Goal: Task Accomplishment & Management: Use online tool/utility

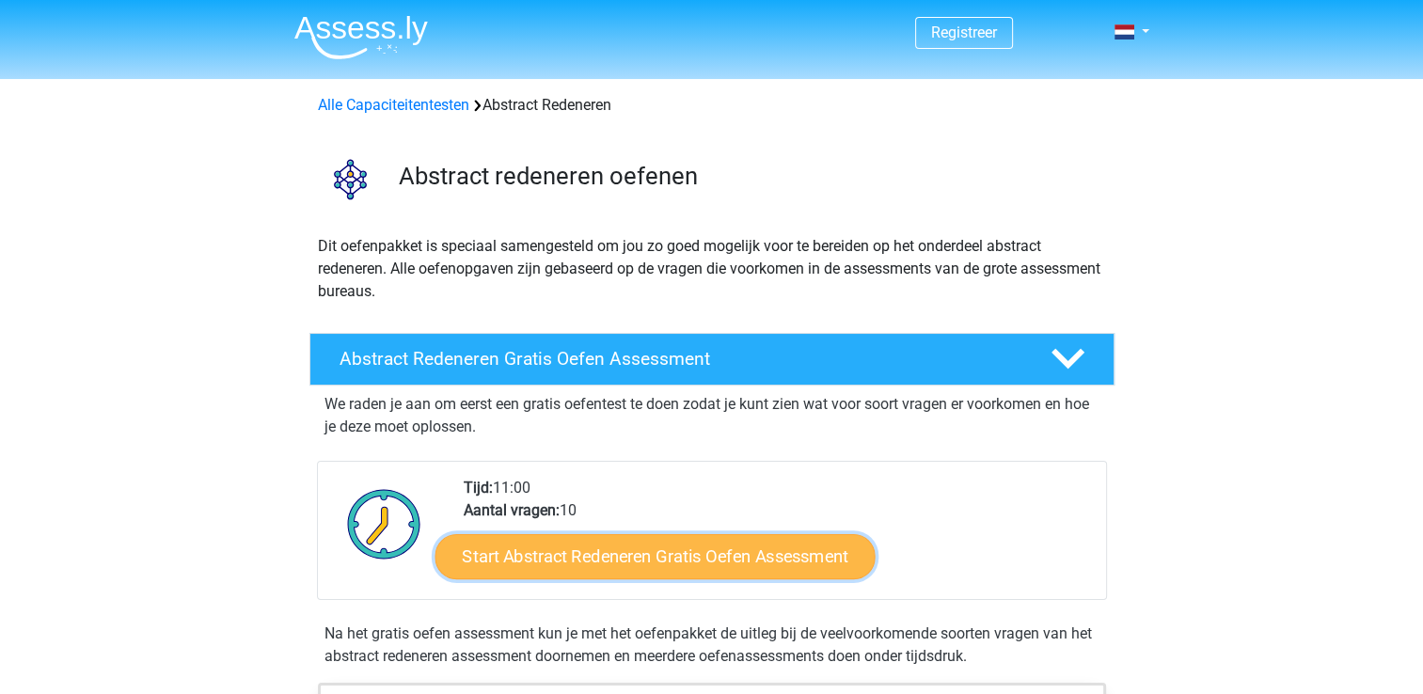
click at [664, 562] on link "Start Abstract Redeneren Gratis Oefen Assessment" at bounding box center [655, 555] width 440 height 45
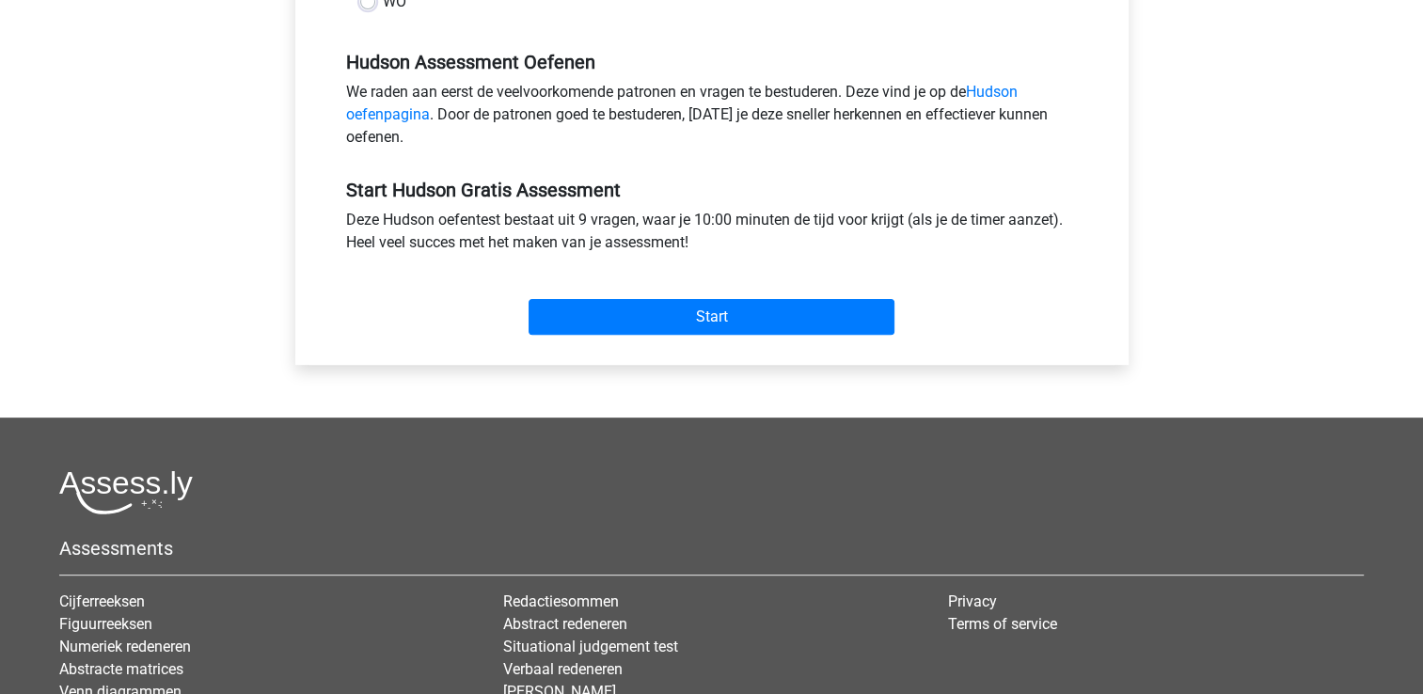
scroll to position [282, 0]
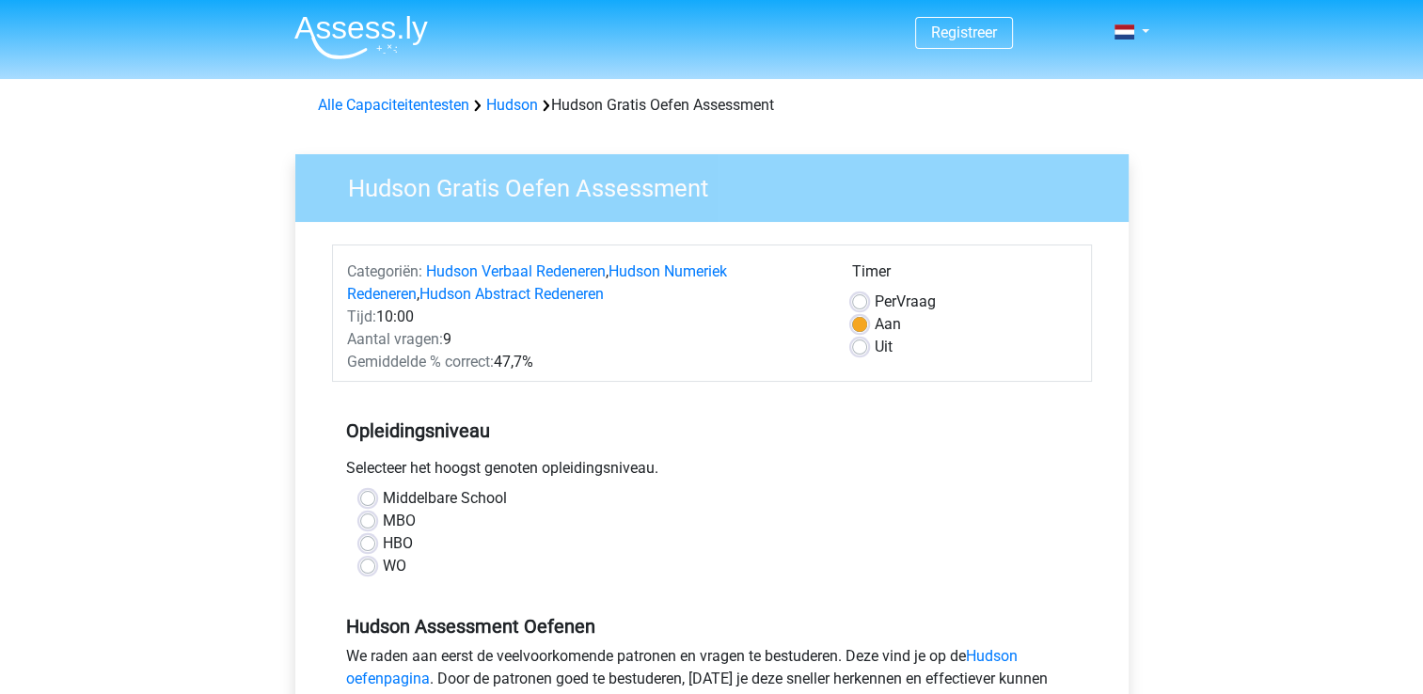
click at [383, 541] on label "HBO" at bounding box center [398, 544] width 30 height 23
click at [371, 541] on input "HBO" at bounding box center [367, 542] width 15 height 19
radio input "true"
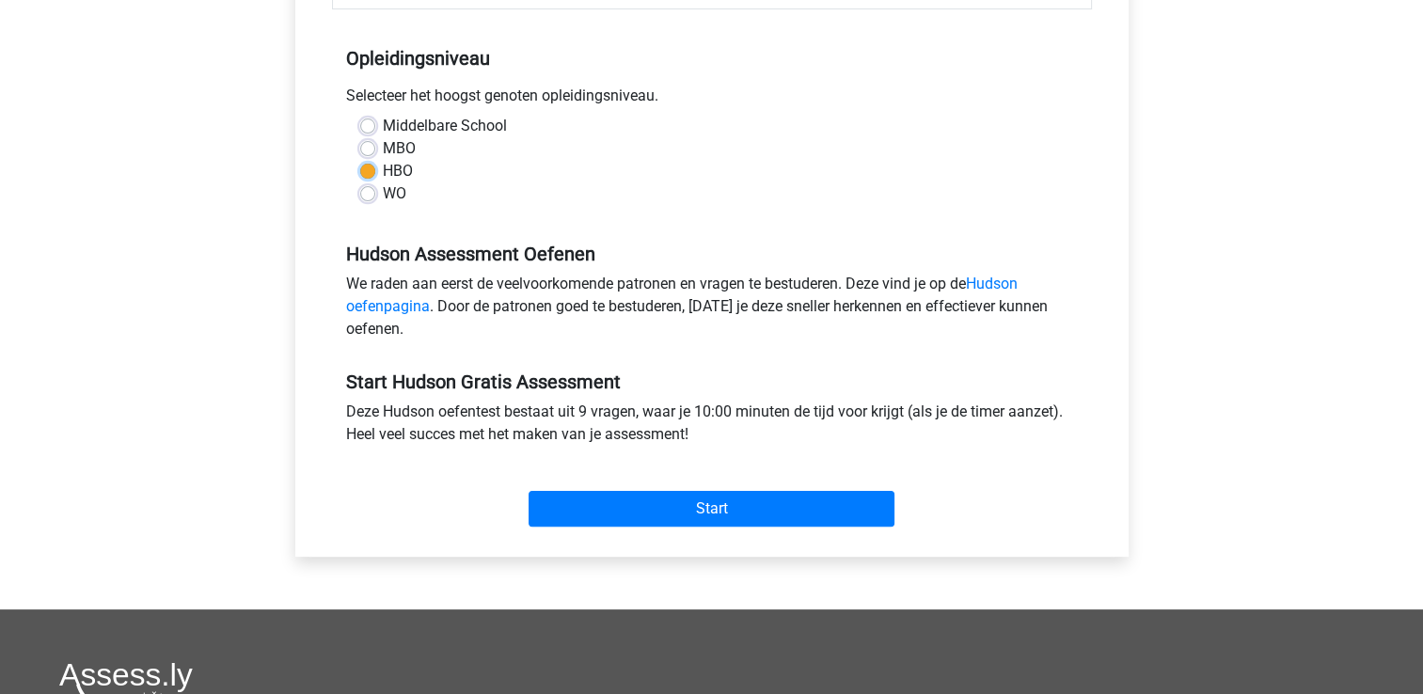
scroll to position [376, 0]
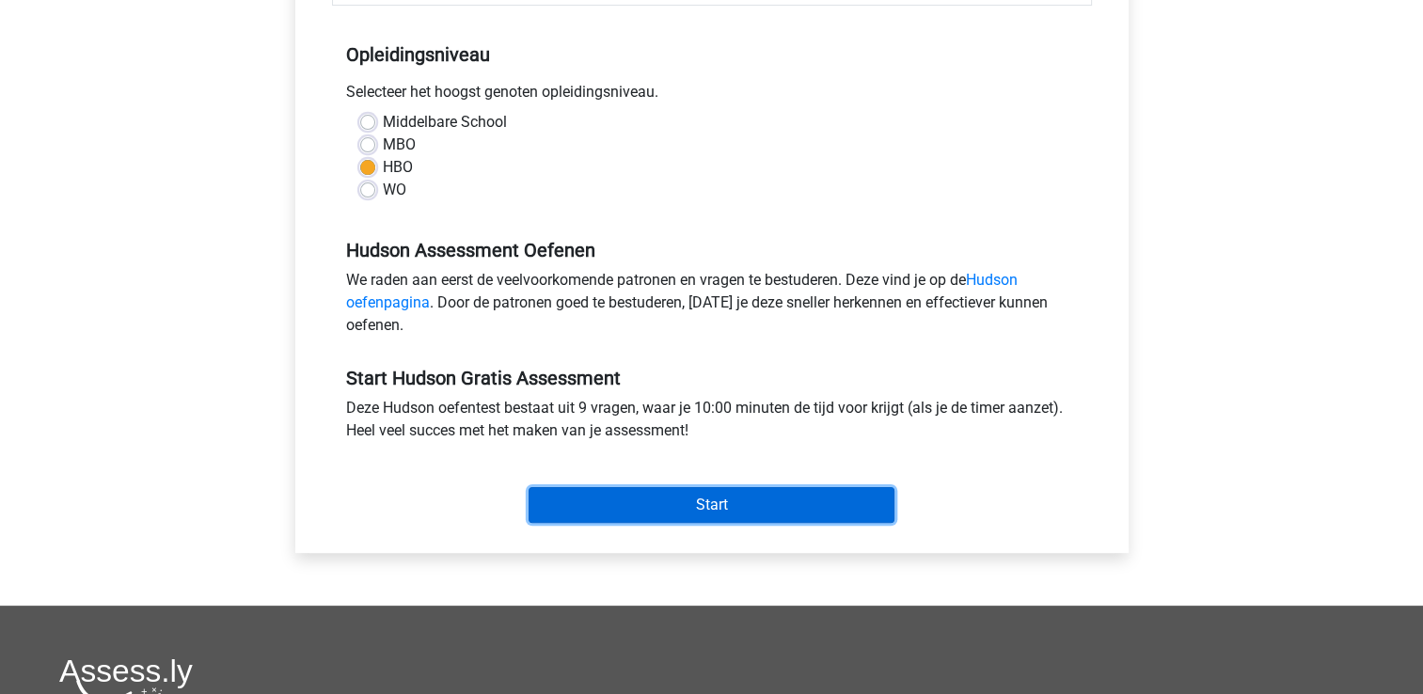
click at [713, 500] on input "Start" at bounding box center [712, 505] width 366 height 36
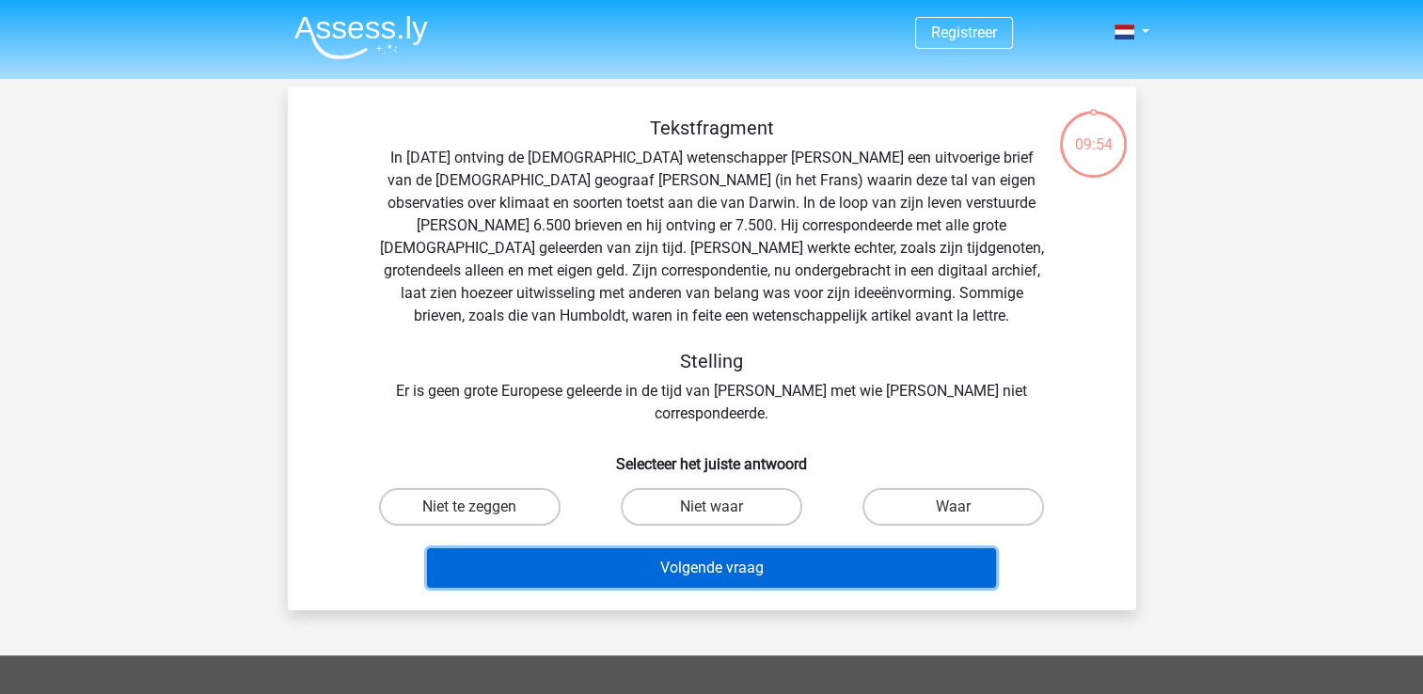
click at [737, 549] on button "Volgende vraag" at bounding box center [711, 569] width 569 height 40
